Goal: Information Seeking & Learning: Learn about a topic

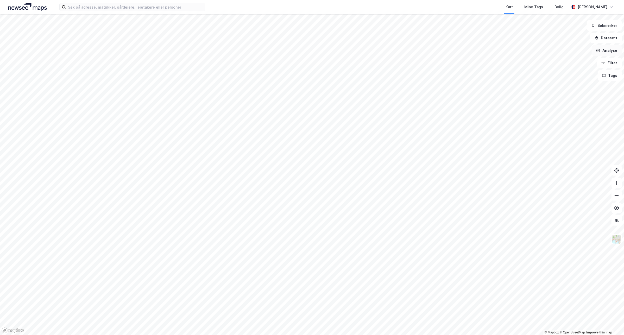
click at [610, 47] on button "Analyse" at bounding box center [607, 50] width 30 height 10
click at [555, 60] on div "Tegn område" at bounding box center [561, 61] width 45 height 4
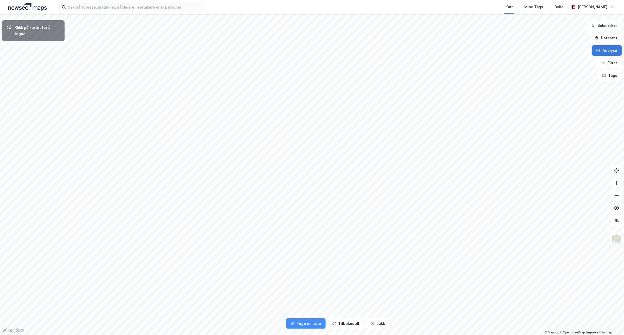
click at [614, 52] on button "Analyse" at bounding box center [607, 50] width 30 height 10
click at [612, 40] on button "Datasett" at bounding box center [606, 38] width 32 height 10
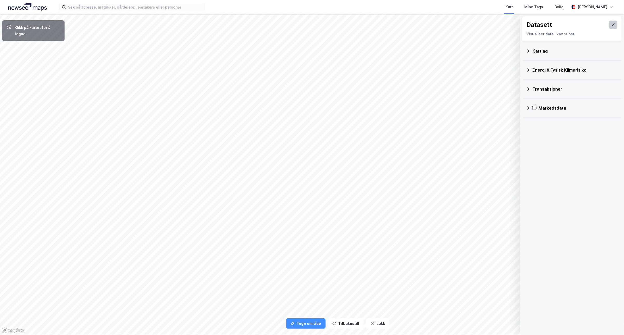
click at [611, 23] on icon at bounding box center [613, 25] width 4 height 4
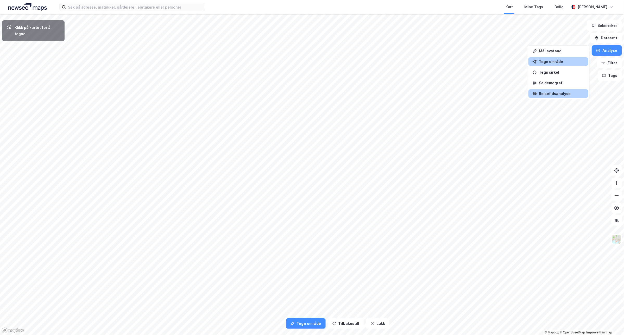
click at [572, 94] on div "Reisetidsanalyse" at bounding box center [561, 93] width 45 height 4
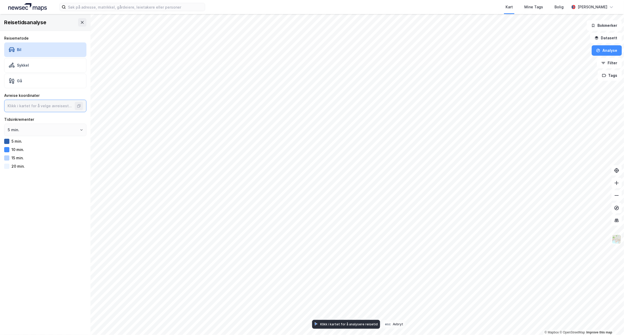
click at [37, 107] on input at bounding box center [39, 106] width 71 height 12
click at [80, 24] on icon at bounding box center [82, 22] width 4 height 4
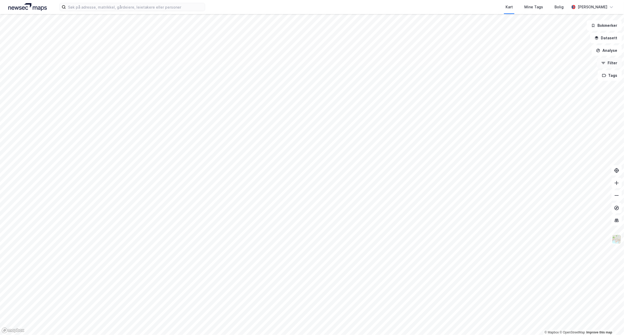
click at [616, 64] on button "Filter" at bounding box center [609, 63] width 25 height 10
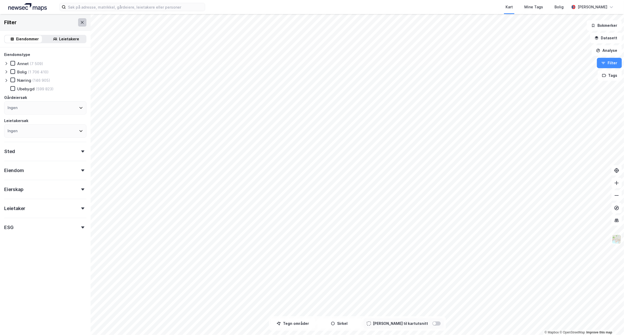
click at [80, 23] on icon at bounding box center [82, 22] width 4 height 4
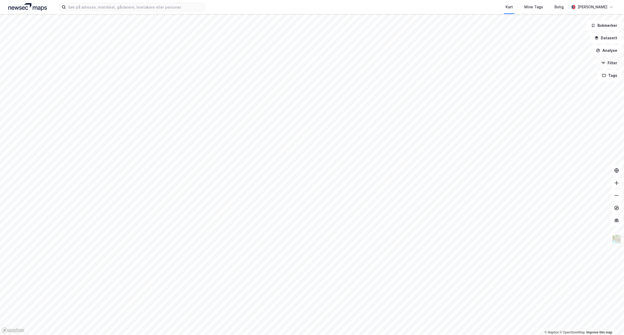
click at [614, 64] on button "Filter" at bounding box center [609, 63] width 25 height 10
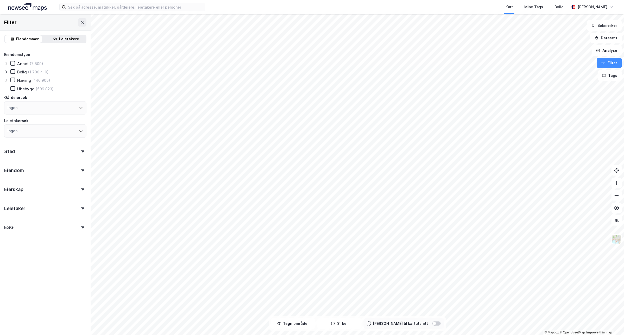
click at [38, 106] on div "Ingen" at bounding box center [45, 107] width 82 height 13
click at [38, 109] on div "Ingen" at bounding box center [45, 107] width 82 height 13
click at [59, 43] on div "Eiendommer Leietakere" at bounding box center [45, 39] width 91 height 17
click at [60, 40] on div "Leietakere" at bounding box center [69, 39] width 20 height 6
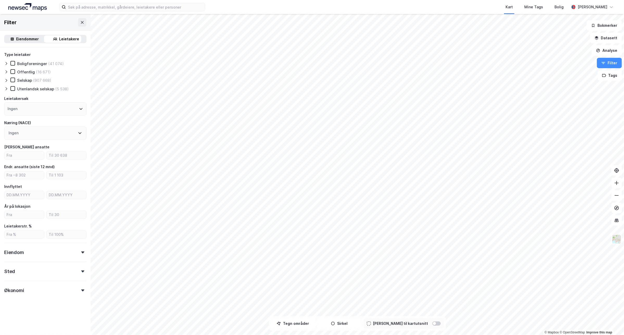
click at [27, 39] on div "Eiendommer" at bounding box center [27, 39] width 23 height 6
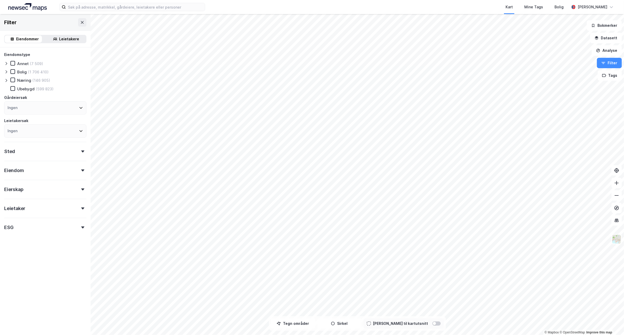
click at [39, 148] on div "Sted" at bounding box center [45, 149] width 82 height 15
click at [46, 147] on div "Sted" at bounding box center [45, 149] width 82 height 15
click at [609, 52] on button "Analyse" at bounding box center [607, 50] width 30 height 10
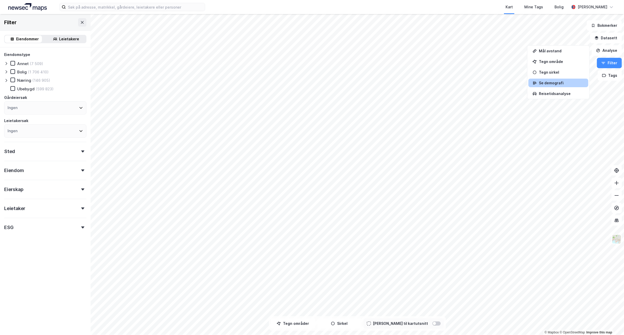
click at [566, 85] on div "Se demografi" at bounding box center [561, 83] width 45 height 4
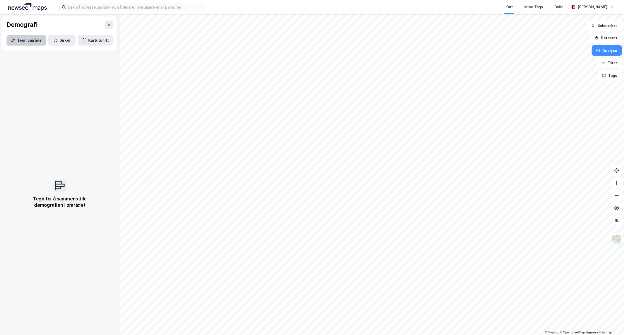
click at [28, 40] on button "Tegn område" at bounding box center [27, 40] width 40 height 10
click at [225, 212] on div "2 564m" at bounding box center [224, 219] width 9 height 17
click at [238, 212] on div "1 802,8m" at bounding box center [231, 212] width 20 height 8
click at [246, 214] on div "1 376,8m" at bounding box center [242, 213] width 21 height 12
drag, startPoint x: 246, startPoint y: 215, endPoint x: 250, endPoint y: 222, distance: 7.6
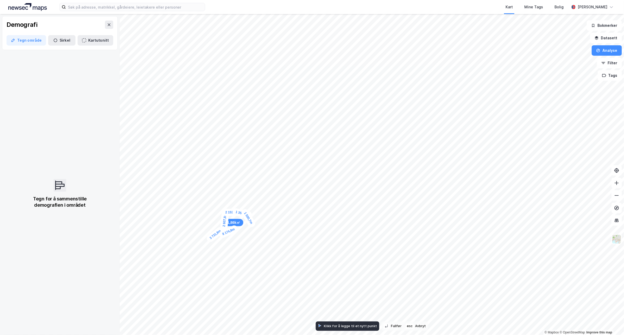
click at [250, 222] on div "1 500,7m" at bounding box center [248, 218] width 16 height 20
click at [276, 207] on div "3 007,6m" at bounding box center [267, 211] width 21 height 15
click at [289, 199] on div "2 441,7m" at bounding box center [282, 203] width 21 height 16
click at [298, 206] on div "1 670,2m" at bounding box center [293, 202] width 20 height 17
click at [307, 221] on div "2 655,8m" at bounding box center [303, 214] width 16 height 21
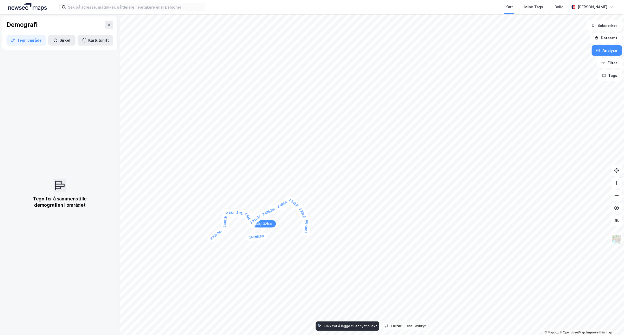
click at [306, 232] on div "1 805,5m" at bounding box center [306, 227] width 8 height 20
click at [301, 247] on div "2 436,5m" at bounding box center [304, 239] width 12 height 21
click at [298, 252] on div "916,2m" at bounding box center [300, 249] width 16 height 18
click at [307, 266] on div "2 736,7m" at bounding box center [302, 259] width 17 height 20
click at [306, 272] on div "1 115,8m" at bounding box center [306, 269] width 10 height 20
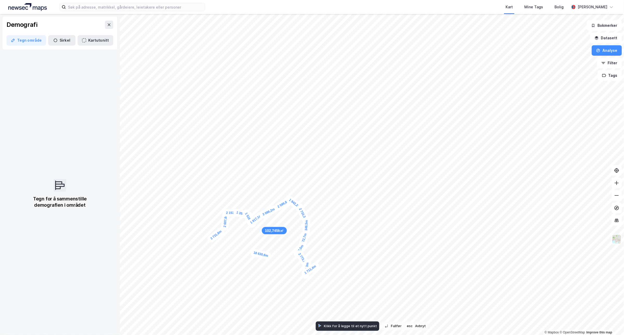
click at [314, 266] on div "1 711,4m" at bounding box center [310, 269] width 20 height 17
click at [312, 279] on div "2 138,1m" at bounding box center [314, 272] width 10 height 20
click at [322, 269] on div "2 275,6m" at bounding box center [317, 274] width 19 height 19
click at [325, 265] on div "808,9m" at bounding box center [323, 267] width 15 height 18
click at [322, 257] on div "1 284,4m" at bounding box center [323, 261] width 14 height 21
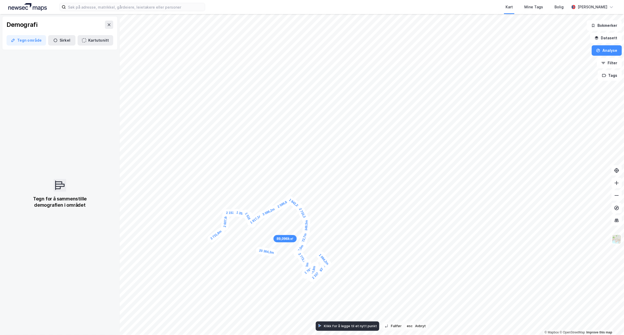
click at [326, 262] on div "1 094,2m" at bounding box center [324, 260] width 18 height 20
click at [320, 245] on div "2 871m" at bounding box center [323, 254] width 13 height 18
click at [321, 228] on div "2 960,1m" at bounding box center [319, 237] width 9 height 20
click at [331, 224] on div "1 642,2m" at bounding box center [325, 226] width 21 height 14
click at [337, 230] on div "1 408,2m" at bounding box center [334, 227] width 20 height 18
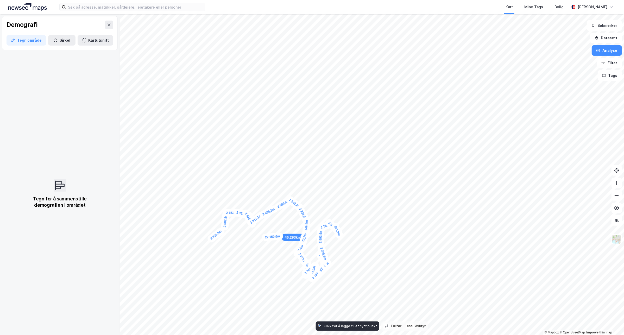
click at [338, 233] on div "491,9m" at bounding box center [337, 231] width 14 height 18
click at [349, 231] on div "1 771,3m" at bounding box center [343, 232] width 21 height 12
click at [352, 236] on div "944,7m" at bounding box center [351, 233] width 14 height 18
click at [361, 237] on div "1 519,3m" at bounding box center [356, 236] width 20 height 11
click at [357, 231] on div "1 239,8m" at bounding box center [359, 234] width 15 height 21
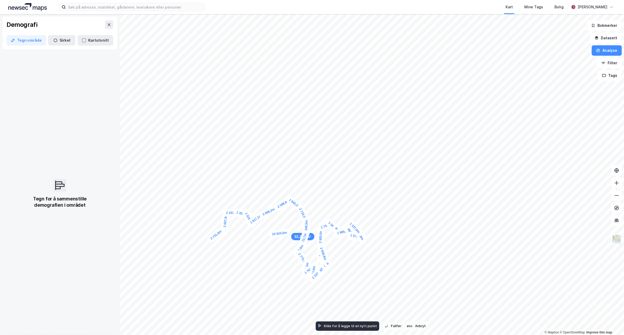
click at [352, 225] on div "1 337,8m" at bounding box center [354, 227] width 19 height 19
click at [346, 223] on div "295m" at bounding box center [351, 224] width 16 height 13
click at [342, 225] on div "671,3m" at bounding box center [344, 224] width 18 height 15
click at [336, 220] on div "1 151m" at bounding box center [340, 222] width 17 height 17
click at [320, 212] on div "3 209,6m" at bounding box center [327, 216] width 21 height 14
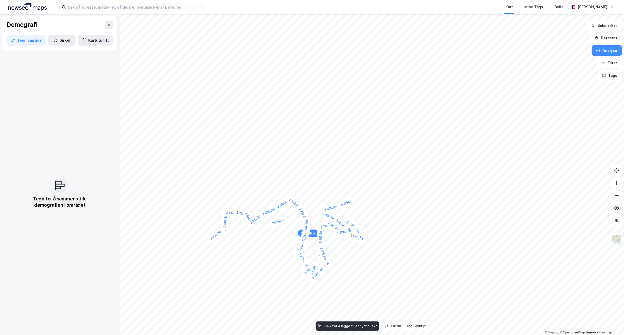
click at [350, 201] on div "1 379m" at bounding box center [346, 203] width 18 height 13
click at [355, 184] on div "2 889,9m" at bounding box center [352, 193] width 12 height 21
click at [377, 163] on div "2 726,9m" at bounding box center [369, 165] width 21 height 11
click at [409, 163] on div "1 670,7m" at bounding box center [407, 172] width 14 height 21
click at [402, 128] on div "2 089,3m" at bounding box center [407, 131] width 20 height 17
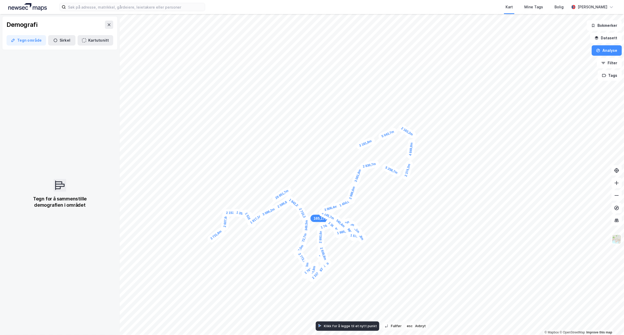
click at [357, 147] on div "3 181,8m" at bounding box center [365, 143] width 21 height 14
click at [261, 151] on div "3 073,3m" at bounding box center [270, 151] width 20 height 8
click at [259, 161] on div "1 723,9m" at bounding box center [260, 156] width 10 height 20
click at [247, 168] on div "2 339,5m" at bounding box center [253, 165] width 21 height 16
click at [243, 178] on div "1 711,2m" at bounding box center [245, 173] width 14 height 21
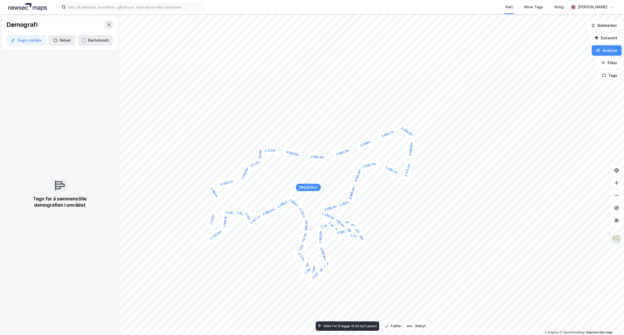
click at [218, 197] on div "1 961m" at bounding box center [213, 192] width 15 height 18
click at [215, 208] on div "1 706,1m" at bounding box center [216, 202] width 11 height 21
click at [210, 210] on div "924m" at bounding box center [213, 209] width 16 height 13
click at [201, 252] on div "1 770,8m" at bounding box center [204, 246] width 17 height 20
click at [199, 251] on div "2 097,1m" at bounding box center [203, 247] width 18 height 20
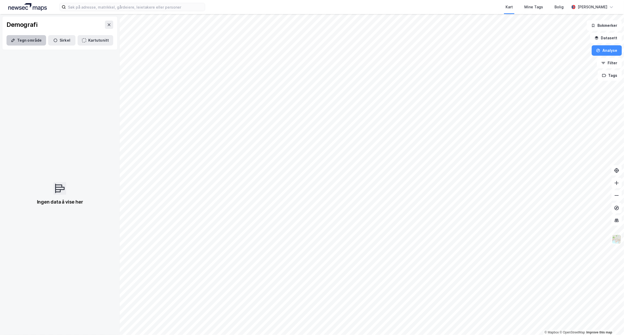
click at [33, 43] on button "Tegn område" at bounding box center [27, 40] width 40 height 10
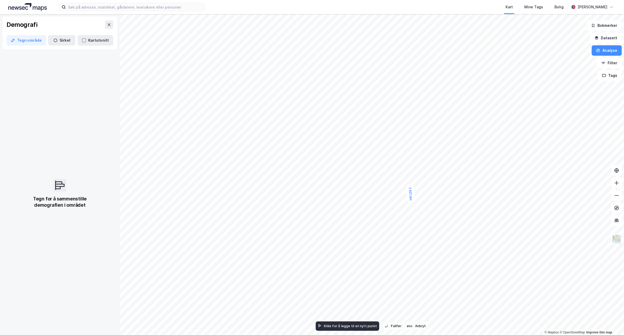
click at [409, 189] on div "1 627,4m" at bounding box center [410, 194] width 8 height 20
click at [404, 177] on div "2 313,3m" at bounding box center [405, 183] width 17 height 20
drag, startPoint x: 407, startPoint y: 174, endPoint x: 412, endPoint y: 174, distance: 5.3
click at [412, 174] on div "1 257,3m" at bounding box center [407, 176] width 21 height 16
click at [423, 173] on div "1 888,8m" at bounding box center [418, 173] width 20 height 8
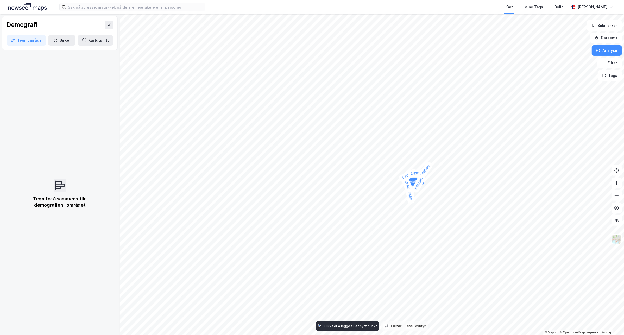
click at [427, 167] on div "1 035,4m" at bounding box center [424, 171] width 17 height 20
click at [415, 147] on div "1 890,9m" at bounding box center [419, 151] width 19 height 19
click at [404, 147] on div "1 095,6m" at bounding box center [412, 146] width 20 height 7
click at [411, 159] on div "2 044,8m" at bounding box center [407, 152] width 16 height 20
click at [414, 167] on div "1 303,9m" at bounding box center [412, 162] width 13 height 21
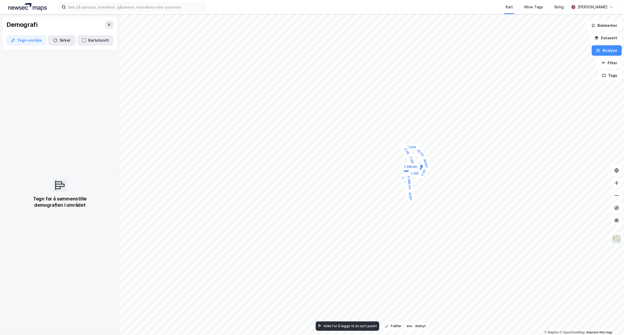
click at [406, 167] on div "1 096,6m" at bounding box center [411, 166] width 20 height 7
click at [402, 180] on div "2 416,9m" at bounding box center [404, 173] width 12 height 21
click at [396, 172] on div "1 556,5m" at bounding box center [399, 176] width 18 height 20
click at [387, 160] on div "2 527,8m" at bounding box center [392, 167] width 18 height 20
click at [388, 152] on div "1 042,2m" at bounding box center [386, 156] width 12 height 21
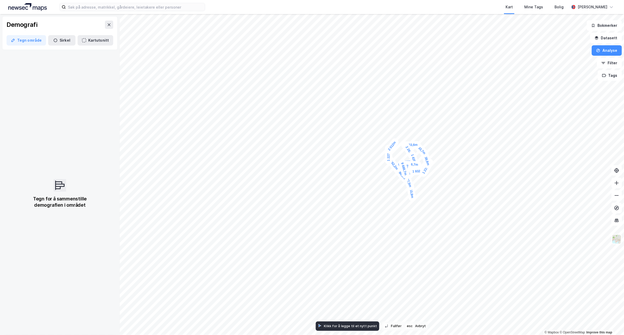
click at [396, 141] on div "2 012m" at bounding box center [392, 146] width 16 height 18
click at [390, 137] on div "960,9m" at bounding box center [393, 138] width 17 height 17
click at [376, 145] on div "2 608,9m" at bounding box center [383, 141] width 21 height 16
click at [379, 159] on div "2 415,9m" at bounding box center [377, 152] width 11 height 21
click at [373, 168] on div "1 922,5m" at bounding box center [376, 164] width 17 height 20
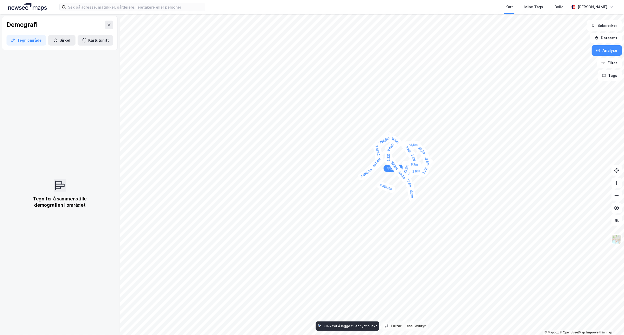
click at [360, 178] on div "2 668,1m" at bounding box center [367, 172] width 20 height 17
click at [352, 167] on div "2 352m" at bounding box center [356, 173] width 16 height 18
click at [346, 167] on div "966,1m" at bounding box center [348, 167] width 17 height 8
click at [332, 164] on div "2 289,8m" at bounding box center [339, 165] width 21 height 12
click at [320, 169] on div "2 281,2m" at bounding box center [325, 167] width 21 height 14
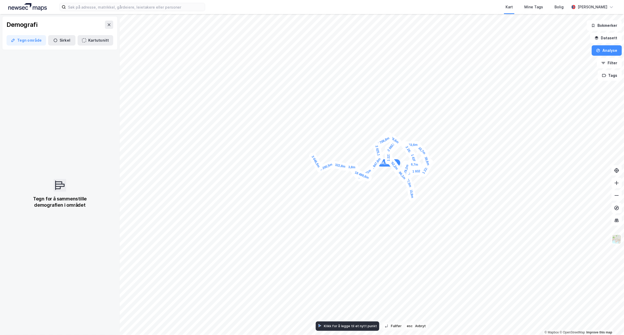
click at [312, 154] on div "3 046,5m" at bounding box center [316, 161] width 16 height 21
click at [305, 158] on div "1 745,6m" at bounding box center [306, 156] width 21 height 15
click at [290, 157] on div "962,8m" at bounding box center [292, 159] width 15 height 18
click at [282, 156] on div "837,7m" at bounding box center [287, 156] width 17 height 9
click at [278, 161] on div "912,5m" at bounding box center [281, 159] width 16 height 18
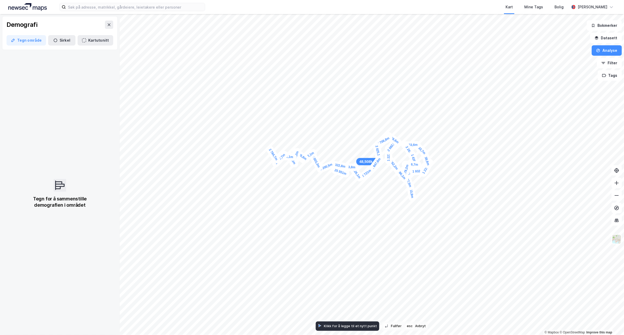
click at [269, 147] on div "2 784,7m" at bounding box center [273, 154] width 17 height 20
click at [263, 158] on div "2 137,5m" at bounding box center [265, 153] width 15 height 21
click at [259, 159] on div "219,3m" at bounding box center [262, 158] width 17 height 7
click at [259, 168] on div "1 322,4m" at bounding box center [259, 163] width 9 height 20
click at [252, 170] on div "1 334,4m" at bounding box center [255, 169] width 20 height 10
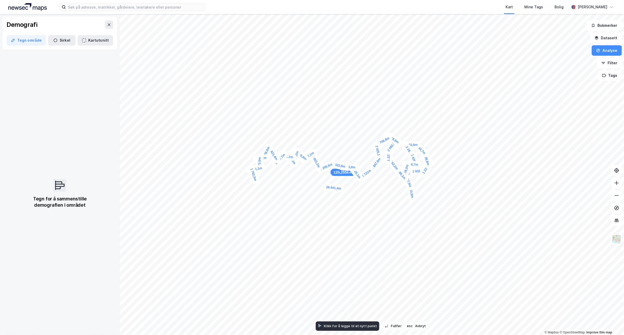
click at [255, 180] on div "1 762,5m" at bounding box center [253, 174] width 13 height 21
click at [251, 183] on div "791,4m" at bounding box center [253, 180] width 18 height 15
click at [236, 189] on div "2 540,5m" at bounding box center [233, 182] width 13 height 21
click at [222, 228] on div "2 682,4m" at bounding box center [216, 233] width 20 height 18
drag, startPoint x: 221, startPoint y: 220, endPoint x: 221, endPoint y: 217, distance: 2.9
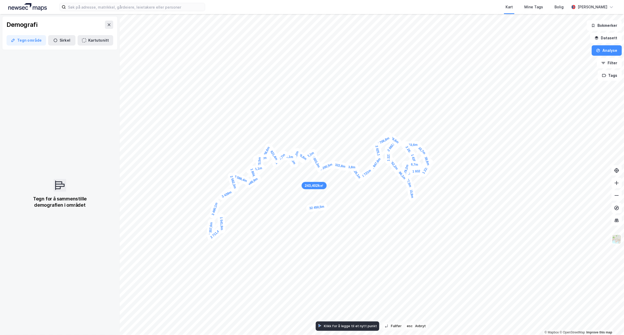
click at [221, 217] on div "1 541,9m" at bounding box center [221, 224] width 8 height 20
click at [230, 210] on div "1 523,6m" at bounding box center [224, 214] width 19 height 19
click at [244, 211] on div "2 252,5m" at bounding box center [237, 210] width 20 height 9
click at [255, 208] on div "1 437,1m" at bounding box center [247, 209] width 21 height 14
click at [281, 204] on div "1 473,2m" at bounding box center [276, 202] width 21 height 13
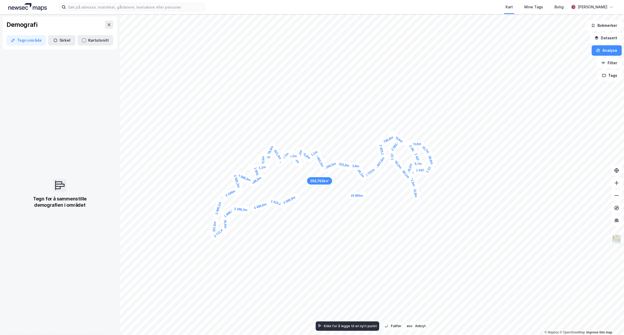
click at [297, 195] on div "3 085,9m" at bounding box center [289, 200] width 21 height 16
click at [309, 232] on div "2 419,3m" at bounding box center [307, 225] width 7 height 20
click at [306, 246] on div "2 366,2m" at bounding box center [307, 239] width 10 height 20
click at [316, 262] on div "3 044,3m" at bounding box center [311, 254] width 16 height 20
click at [326, 261] on div "1 743,5m" at bounding box center [324, 267] width 12 height 21
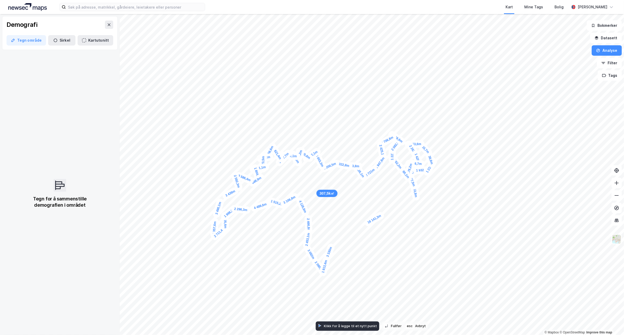
click at [332, 244] on div "3 330m" at bounding box center [329, 252] width 13 height 18
click at [342, 254] on div "2 278,4m" at bounding box center [337, 249] width 18 height 20
click at [346, 251] on div "717m" at bounding box center [342, 252] width 15 height 15
click at [338, 240] on div "2 159,2m" at bounding box center [342, 246] width 18 height 20
click at [349, 229] on div "2 551,7m" at bounding box center [343, 235] width 19 height 19
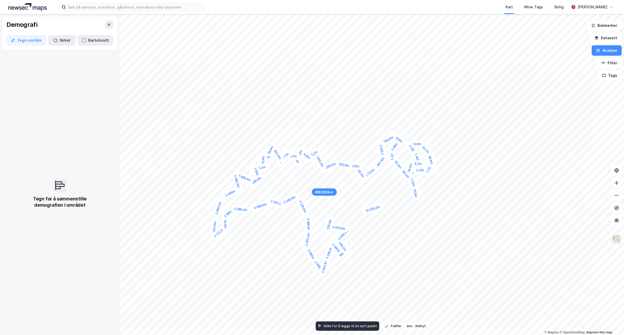
click at [331, 222] on div "725,4m" at bounding box center [329, 224] width 11 height 18
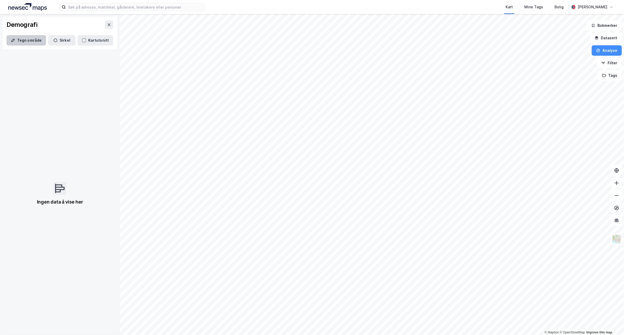
click at [37, 39] on button "Tegn område" at bounding box center [27, 40] width 40 height 10
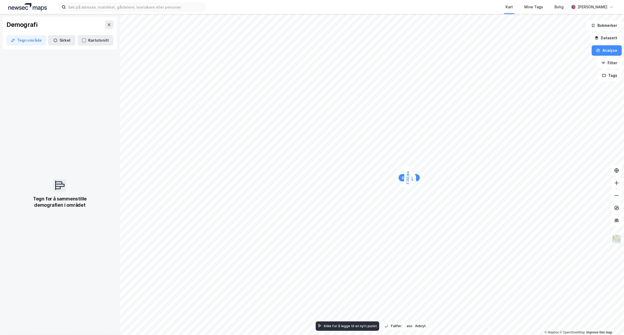
click at [405, 169] on div "2 152,6m" at bounding box center [408, 178] width 8 height 20
click at [30, 39] on button "Tegn område" at bounding box center [27, 40] width 40 height 10
click at [221, 228] on div "1 063,4m" at bounding box center [219, 231] width 15 height 21
click at [223, 225] on div "1 635,1m" at bounding box center [220, 229] width 15 height 21
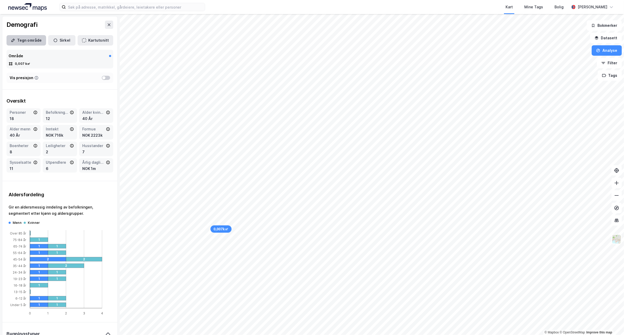
click at [35, 41] on button "Tegn område" at bounding box center [27, 40] width 40 height 10
click at [225, 14] on div "0,007k㎡ 1 141,5m 688,6m 1 830m" at bounding box center [312, 14] width 624 height 0
click at [225, 221] on div "688,6m" at bounding box center [222, 226] width 14 height 18
click at [37, 37] on button "Tegn område" at bounding box center [27, 40] width 40 height 10
click at [220, 231] on div "0,007k㎡" at bounding box center [220, 227] width 21 height 7
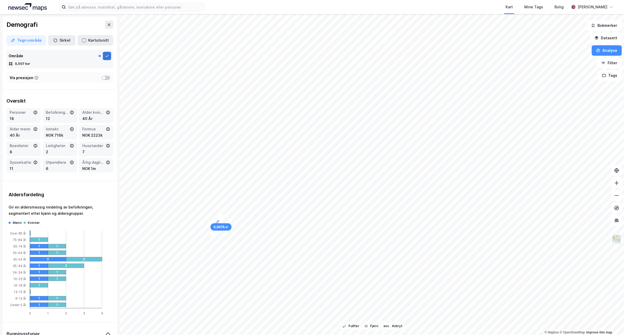
click at [105, 55] on icon at bounding box center [107, 56] width 4 height 4
click at [105, 58] on icon at bounding box center [107, 56] width 4 height 4
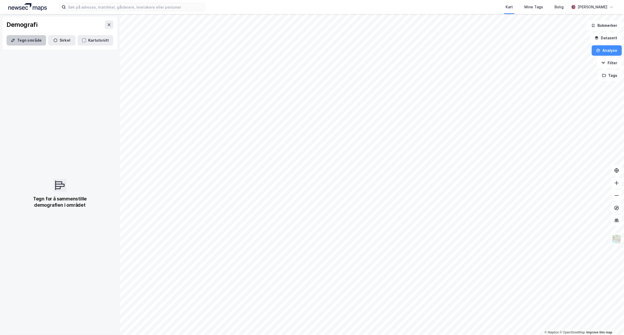
click at [29, 37] on button "Tegn område" at bounding box center [27, 40] width 40 height 10
click at [223, 221] on div "1 790,9m" at bounding box center [221, 226] width 16 height 21
click at [236, 205] on div "1 600,1m" at bounding box center [230, 207] width 21 height 12
click at [253, 213] on div "3 147,1m" at bounding box center [244, 209] width 21 height 15
click at [267, 207] on div "2 476,3m" at bounding box center [260, 211] width 20 height 9
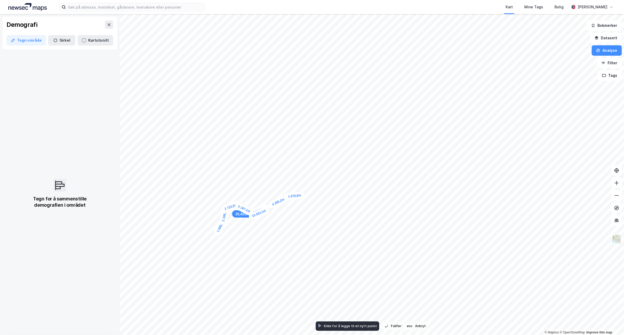
click at [300, 196] on div "1 678,8m" at bounding box center [294, 195] width 20 height 9
click at [317, 254] on div "2 824,8m" at bounding box center [310, 250] width 20 height 16
click at [318, 266] on div "1 869,3m" at bounding box center [318, 259] width 10 height 20
click at [318, 270] on div "706,6m" at bounding box center [318, 267] width 8 height 17
click at [331, 271] on div "2 076,1m" at bounding box center [324, 270] width 20 height 9
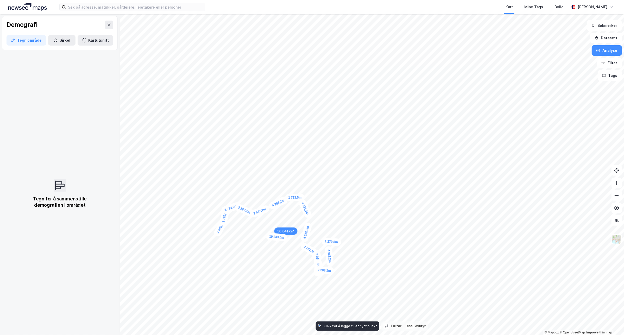
click at [336, 242] on div "1 279,8m" at bounding box center [331, 241] width 20 height 9
click at [345, 248] on div "1 722,3m" at bounding box center [340, 245] width 20 height 17
click at [353, 251] on div "1 064,3m" at bounding box center [347, 249] width 21 height 15
click at [340, 237] on div "3 020,2m" at bounding box center [346, 244] width 19 height 19
click at [334, 233] on div "1 087m" at bounding box center [337, 235] width 18 height 15
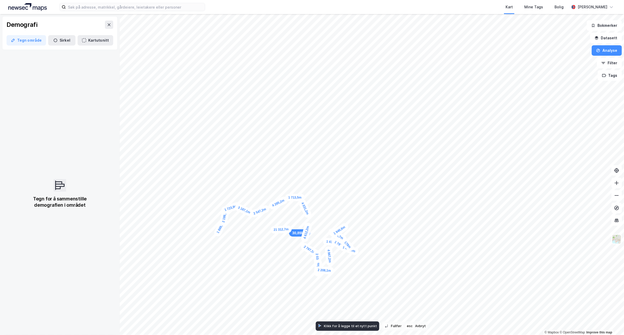
click at [344, 227] on div "1 940,6m" at bounding box center [339, 230] width 20 height 17
click at [336, 225] on div "1 391,2m" at bounding box center [340, 225] width 21 height 13
click at [346, 219] on div "1 811,4m" at bounding box center [341, 222] width 21 height 16
click at [337, 217] on div "1 307,5m" at bounding box center [342, 217] width 21 height 13
click at [344, 212] on div "1 531,4m" at bounding box center [341, 215] width 20 height 18
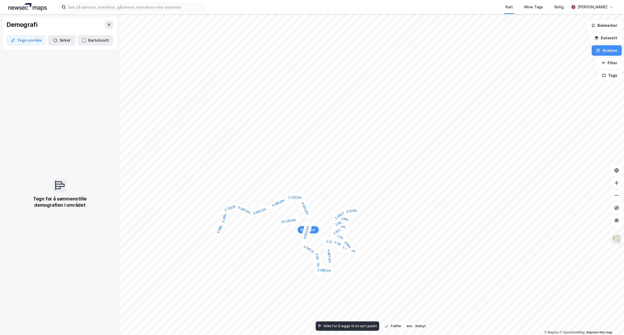
click at [359, 210] on div "2 574m" at bounding box center [352, 211] width 18 height 10
click at [340, 206] on div "3 302,6m" at bounding box center [349, 208] width 20 height 11
click at [343, 196] on div "1 877,3m" at bounding box center [341, 201] width 12 height 21
click at [346, 186] on div "1 683,5m" at bounding box center [344, 191] width 12 height 21
click at [357, 173] on div "2 591,6m" at bounding box center [351, 180] width 18 height 20
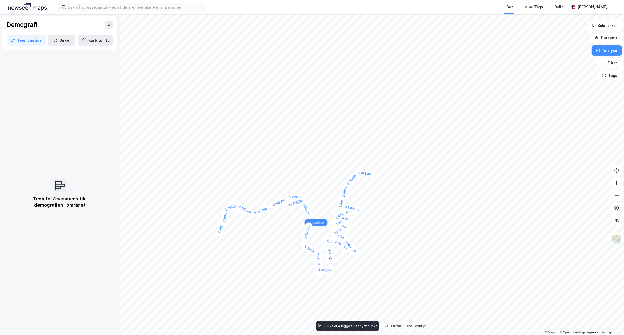
click at [373, 174] on div "2 602,8m" at bounding box center [365, 173] width 20 height 9
click at [390, 173] on div "2 505,2m" at bounding box center [381, 174] width 20 height 8
click at [406, 168] on div "1 097,1m" at bounding box center [408, 171] width 17 height 20
click at [415, 161] on div "1 800,3m" at bounding box center [409, 164] width 19 height 18
click at [415, 149] on div "1 143,6m" at bounding box center [415, 157] width 9 height 20
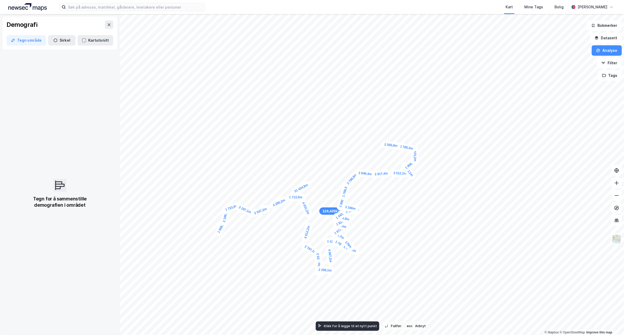
click at [383, 144] on div "2 555,8m" at bounding box center [391, 145] width 20 height 9
click at [383, 161] on div "2 762,7m" at bounding box center [383, 153] width 8 height 20
click at [349, 156] on div "2 877,9m" at bounding box center [357, 158] width 20 height 10
click at [314, 159] on div "2 606,8m" at bounding box center [321, 157] width 21 height 11
click at [299, 148] on div "3 053,4m" at bounding box center [306, 153] width 20 height 17
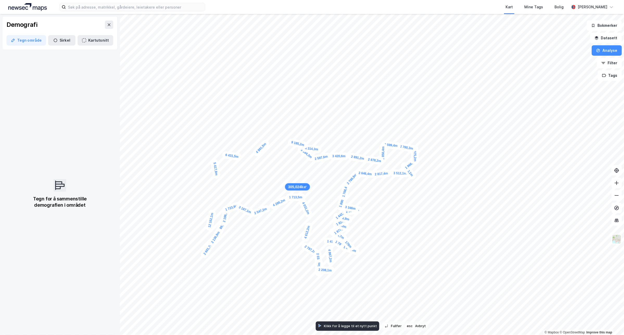
click at [212, 242] on div "2 136,9m" at bounding box center [215, 237] width 17 height 20
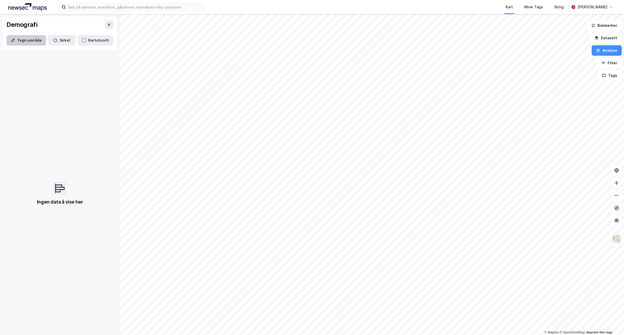
click at [19, 39] on button "Tegn område" at bounding box center [27, 40] width 40 height 10
click at [105, 26] on button at bounding box center [109, 25] width 8 height 8
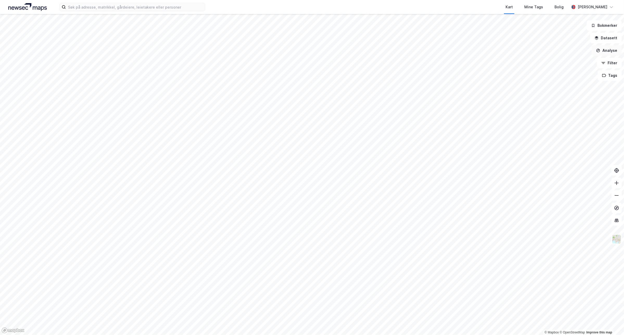
click at [610, 50] on button "Analyse" at bounding box center [607, 50] width 30 height 10
click at [550, 79] on div "Se demografi" at bounding box center [558, 83] width 60 height 9
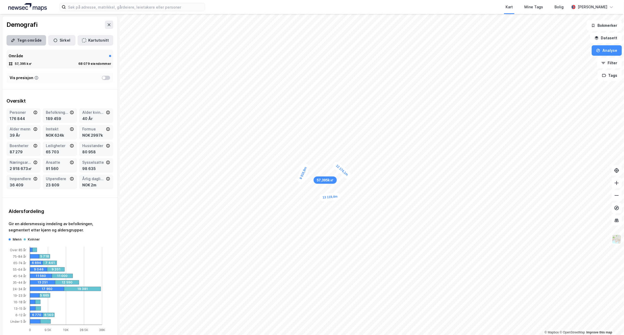
click at [17, 37] on button "Tegn område" at bounding box center [27, 40] width 40 height 10
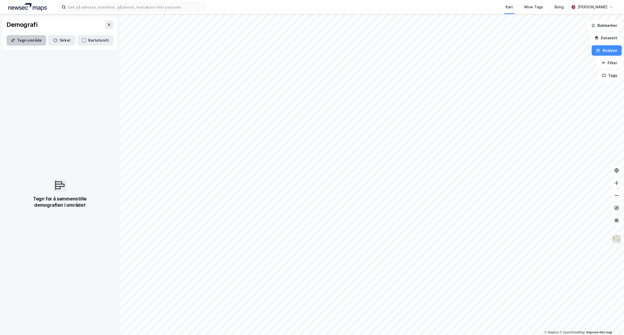
click at [27, 38] on button "Tegn område" at bounding box center [27, 40] width 40 height 10
click at [395, 227] on div "2 986,2m" at bounding box center [404, 229] width 21 height 12
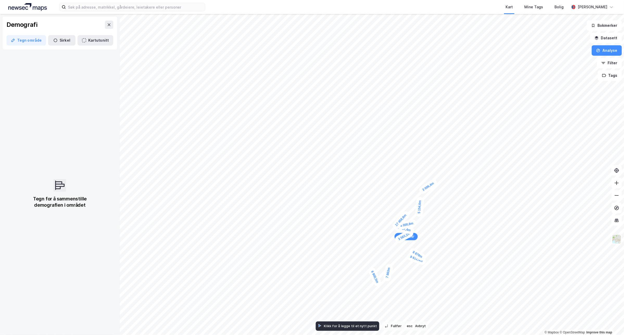
click at [436, 182] on div "3 006,4m" at bounding box center [428, 186] width 20 height 17
click at [431, 161] on div "2 669,8m" at bounding box center [434, 153] width 14 height 21
click at [414, 160] on div "2 854,6m" at bounding box center [423, 161] width 20 height 9
click at [318, 177] on div "2 127,3m" at bounding box center [320, 171] width 10 height 20
click at [339, 220] on div "2 815,1m" at bounding box center [332, 226] width 20 height 18
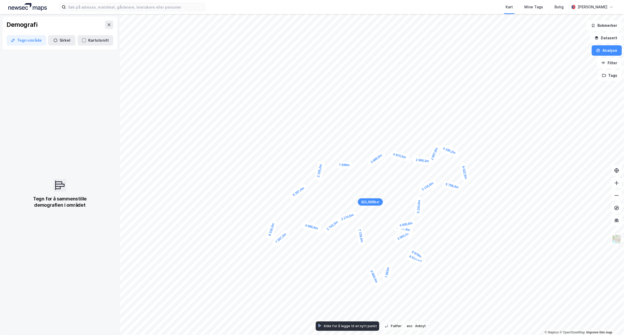
click at [356, 213] on div "3 174,6m" at bounding box center [347, 217] width 21 height 14
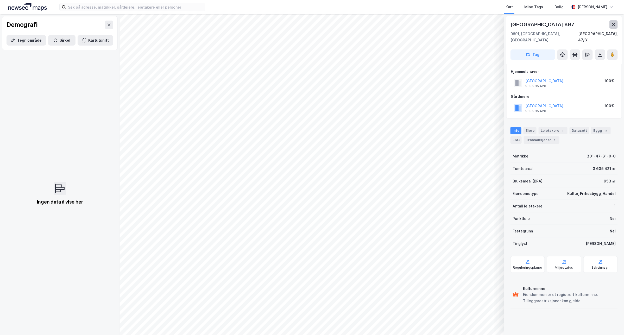
click at [616, 23] on button at bounding box center [613, 24] width 8 height 8
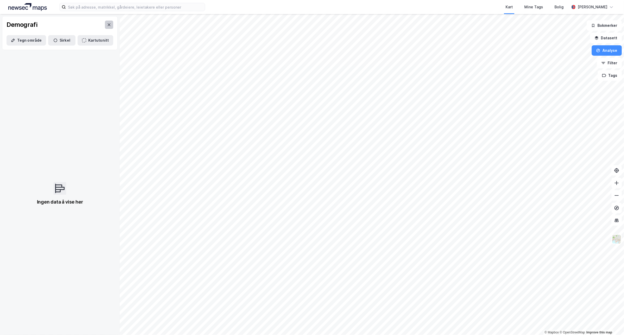
click at [105, 27] on button at bounding box center [109, 25] width 8 height 8
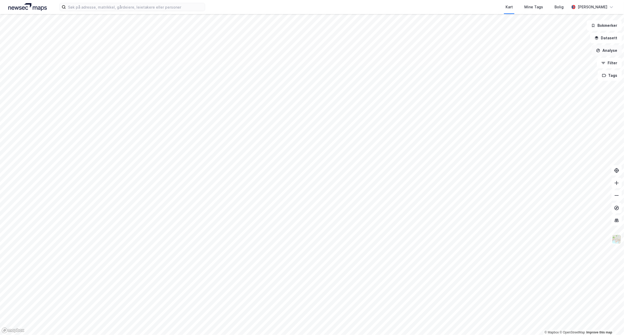
click at [611, 48] on button "Analyse" at bounding box center [607, 50] width 30 height 10
click at [571, 84] on div "Se demografi" at bounding box center [561, 83] width 45 height 4
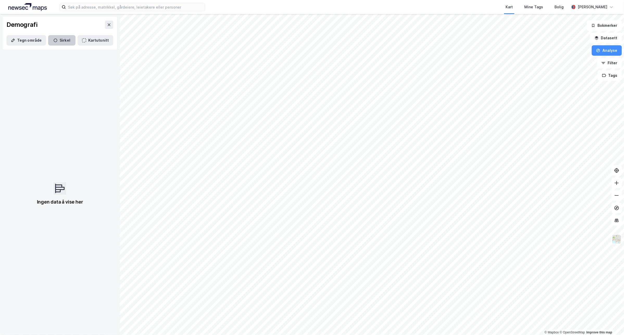
click at [62, 39] on button "Sirkel" at bounding box center [61, 40] width 27 height 10
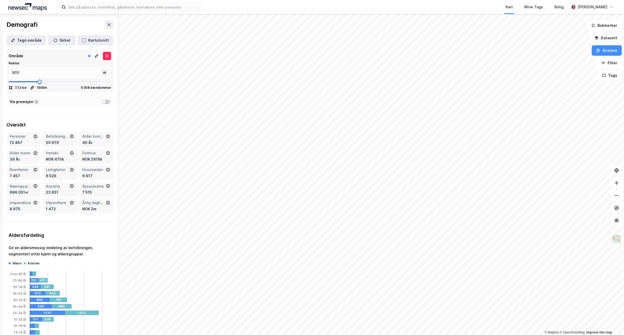
type input "1505"
type input "1705"
type input "1905"
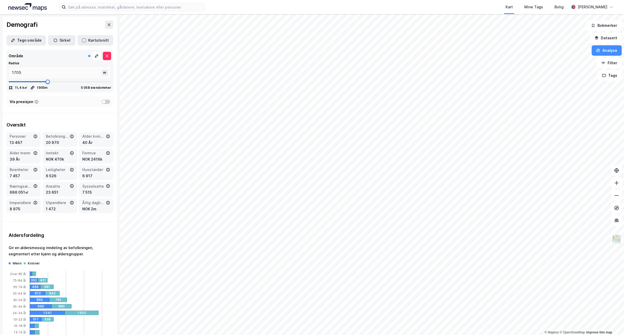
type input "1959"
type input "2052"
type input "2439"
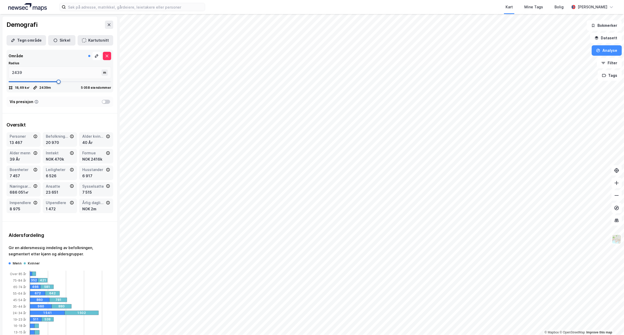
drag, startPoint x: 26, startPoint y: 80, endPoint x: 56, endPoint y: 81, distance: 29.9
click at [56, 81] on span at bounding box center [58, 82] width 4 height 4
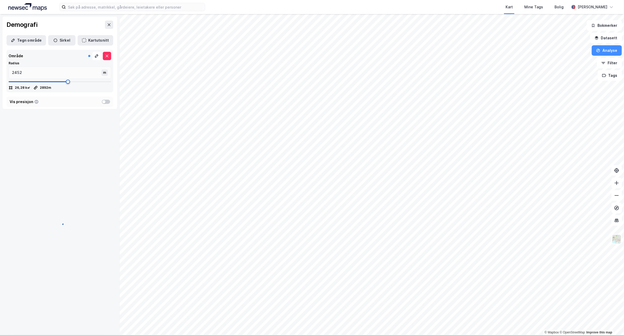
type input "2892"
type input "3226"
type input "3839"
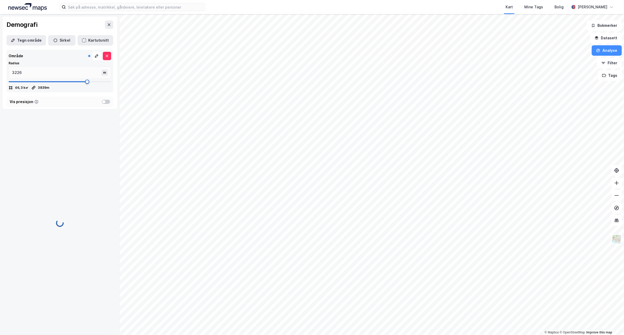
type input "3866"
type input "4066"
type input "4826"
type input "4920"
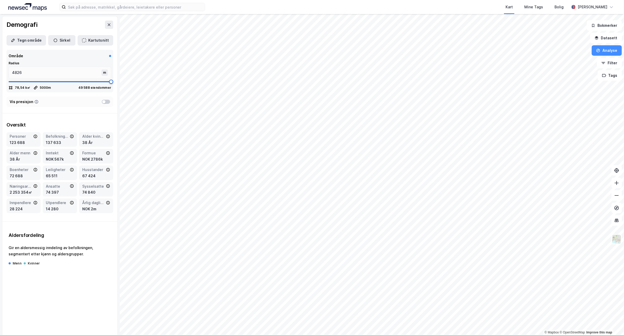
type input "4920"
type input "5000"
drag, startPoint x: 56, startPoint y: 81, endPoint x: 117, endPoint y: 81, distance: 61.2
click at [117, 81] on div "Demografi Tegn område Sirkel Kartutsnitt Område Radius 5000 m 78,54 k㎡ 5000 m 4…" at bounding box center [60, 174] width 120 height 321
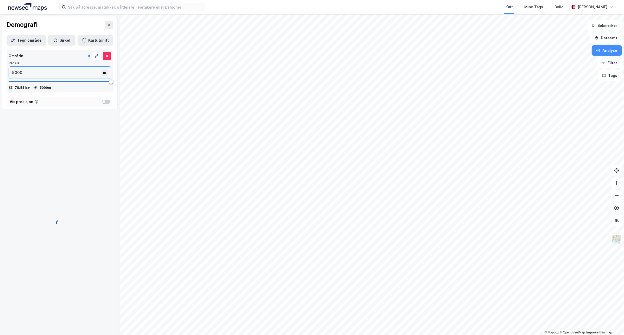
drag, startPoint x: 40, startPoint y: 71, endPoint x: 13, endPoint y: 72, distance: 27.3
click at [13, 72] on input "5000" at bounding box center [56, 73] width 94 height 12
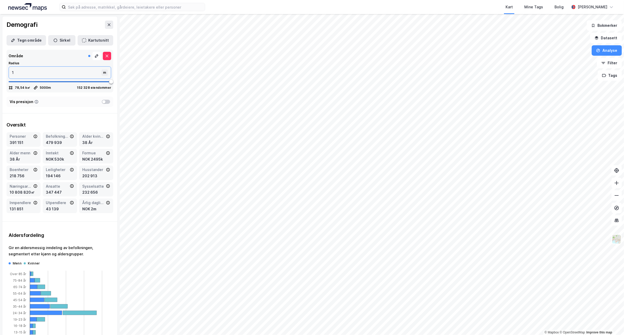
type input "10"
type input "100"
type input "1000"
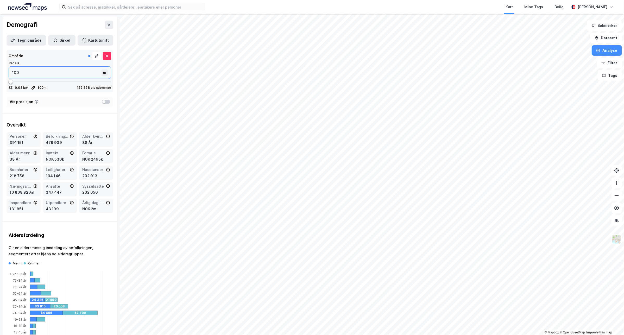
type input "1000"
type input "10000"
type input "5000"
type input "10000"
click at [88, 38] on button "Kartutsnitt" at bounding box center [96, 40] width 36 height 10
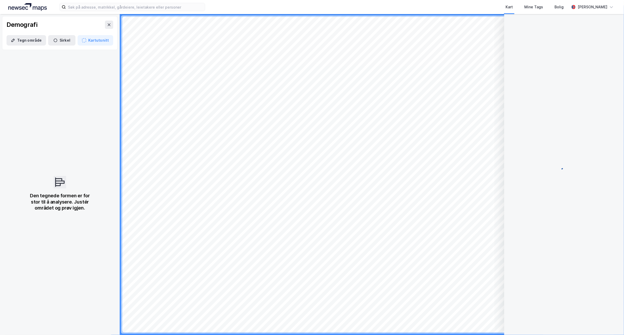
click at [610, 38] on div at bounding box center [563, 171] width 107 height 315
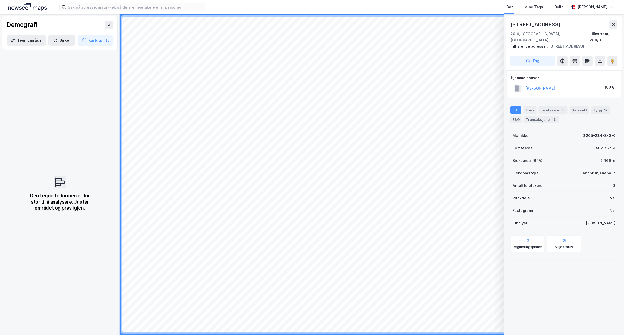
click at [616, 26] on icon at bounding box center [613, 24] width 4 height 4
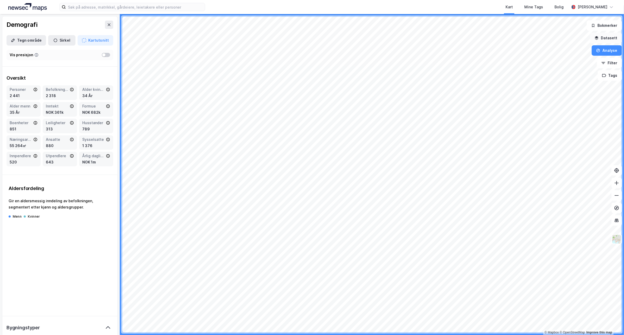
click at [614, 35] on button "Datasett" at bounding box center [606, 38] width 32 height 10
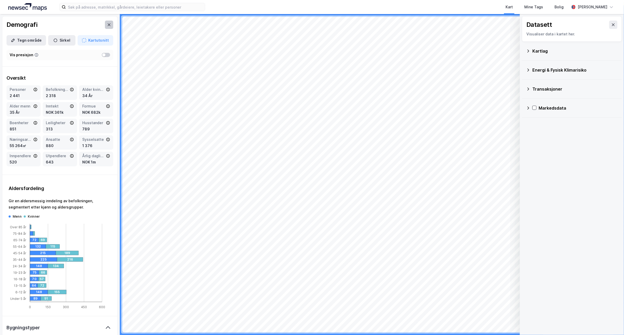
click at [105, 22] on button at bounding box center [109, 25] width 8 height 8
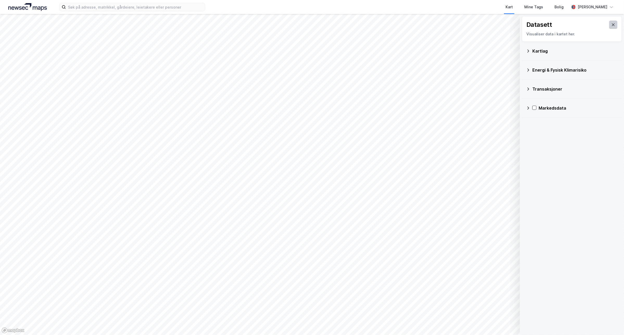
click at [609, 23] on button at bounding box center [613, 25] width 8 height 8
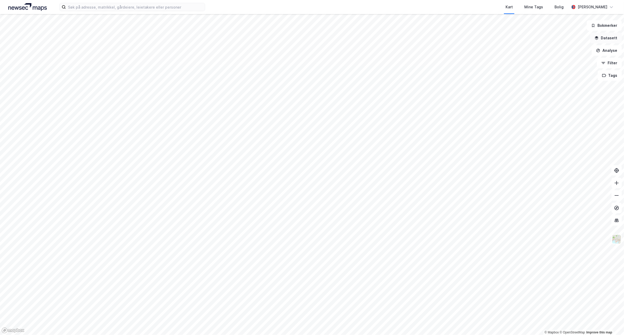
click at [609, 37] on button "Datasett" at bounding box center [606, 38] width 32 height 10
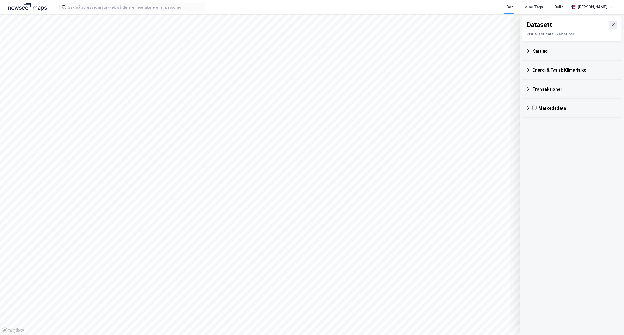
click at [616, 22] on div "Datasett Visualiser data i kartet her." at bounding box center [572, 29] width 100 height 26
click at [611, 24] on button at bounding box center [613, 25] width 8 height 8
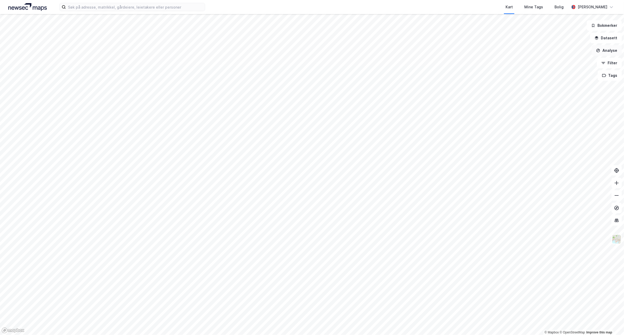
click at [616, 50] on button "Analyse" at bounding box center [607, 50] width 30 height 10
click at [564, 92] on div "Reisetidsanalyse" at bounding box center [561, 93] width 45 height 4
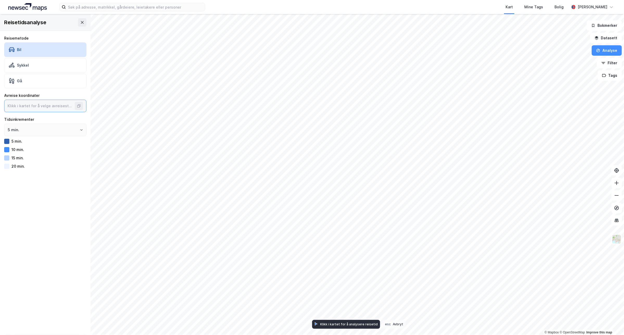
click at [43, 106] on input at bounding box center [39, 106] width 71 height 12
click at [51, 103] on input at bounding box center [39, 106] width 71 height 12
type input "59.91037448337502, 10.748221633692538"
click at [59, 133] on input "5 min." at bounding box center [45, 130] width 82 height 12
click at [53, 158] on li "15 min." at bounding box center [42, 160] width 77 height 10
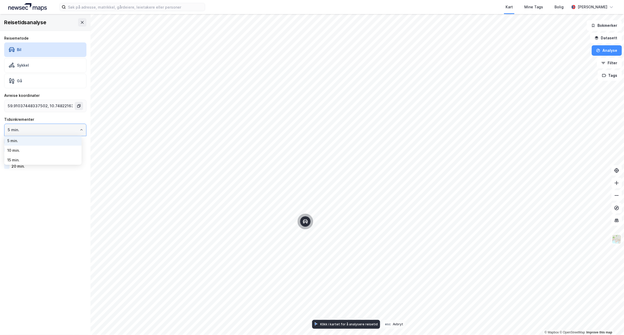
type input "15 min."
